Goal: Task Accomplishment & Management: Manage account settings

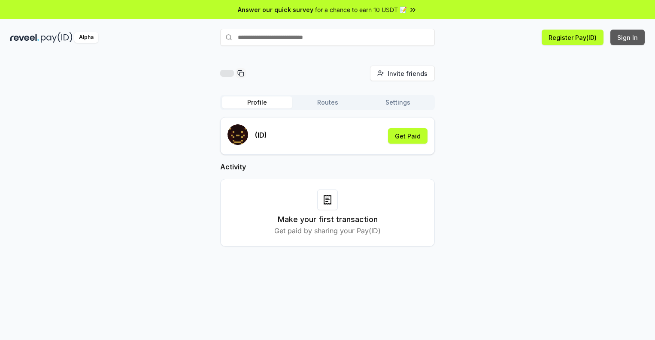
click at [628, 37] on button "Sign In" at bounding box center [627, 37] width 34 height 15
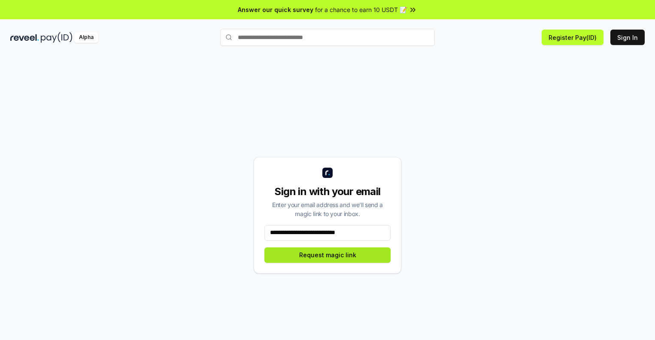
type input "**********"
click at [327, 255] on button "Request magic link" at bounding box center [327, 255] width 126 height 15
